Goal: Transaction & Acquisition: Obtain resource

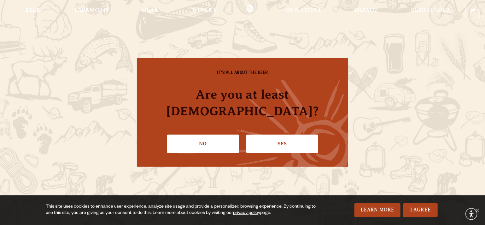
click at [277, 138] on link "Yes" at bounding box center [282, 144] width 72 height 18
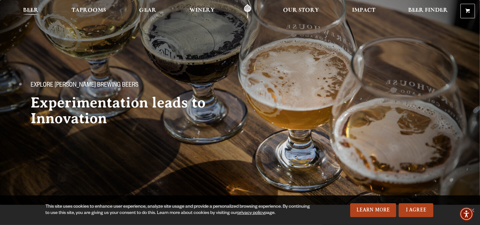
click at [39, 7] on link "Beer" at bounding box center [31, 11] width 24 height 14
click at [28, 12] on span "Beer" at bounding box center [30, 10] width 15 height 5
click at [34, 8] on span "Beer" at bounding box center [30, 10] width 15 height 5
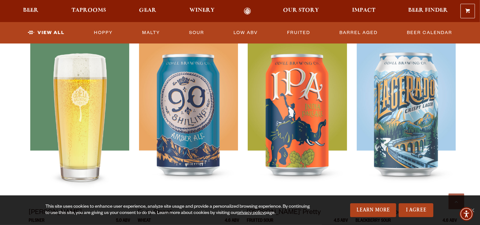
scroll to position [294, 0]
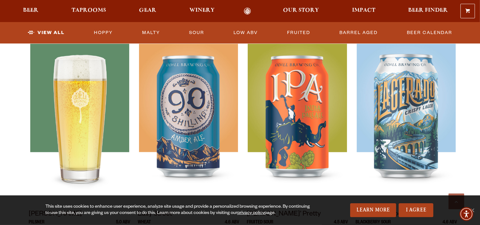
click at [83, 93] on img at bounding box center [79, 123] width 99 height 158
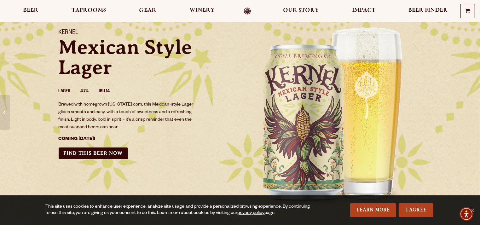
scroll to position [62, 0]
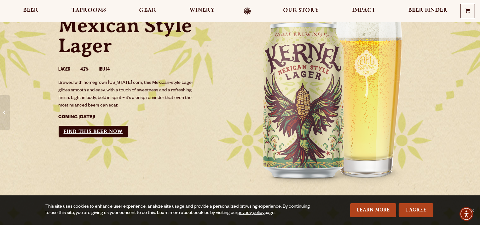
click at [92, 133] on link "Find this Beer Now" at bounding box center [93, 132] width 69 height 12
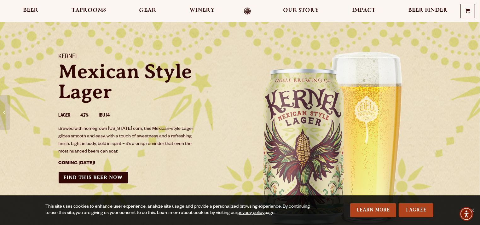
scroll to position [0, 0]
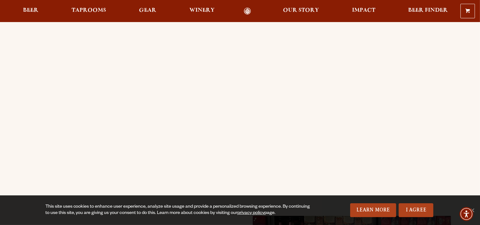
scroll to position [95, 0]
